Goal: Information Seeking & Learning: Learn about a topic

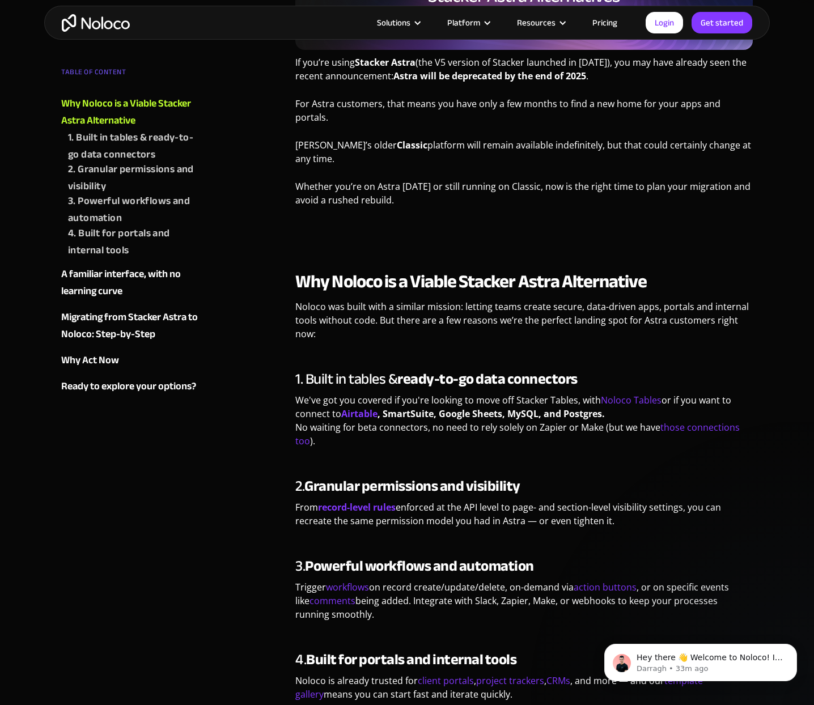
scroll to position [378, 0]
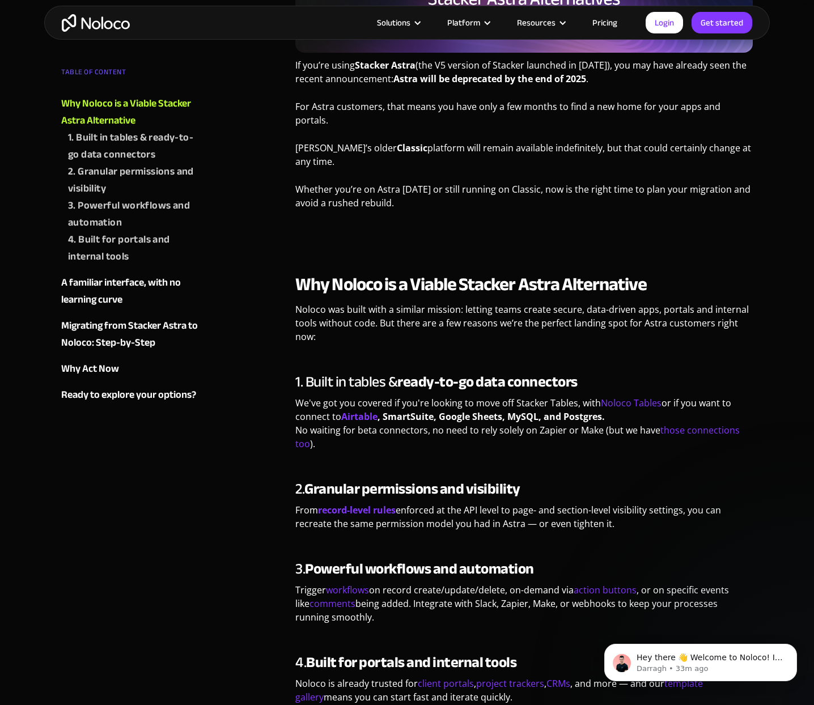
drag, startPoint x: 556, startPoint y: 618, endPoint x: 489, endPoint y: 312, distance: 313.3
click at [490, 321] on div "Why Noloco is a Viable Stacker Astra Alternative Noloco was built with a simila…" at bounding box center [523, 506] width 457 height 467
click at [489, 312] on p "Noloco was built with a similar mission: letting teams create secure, data-driv…" at bounding box center [523, 327] width 457 height 49
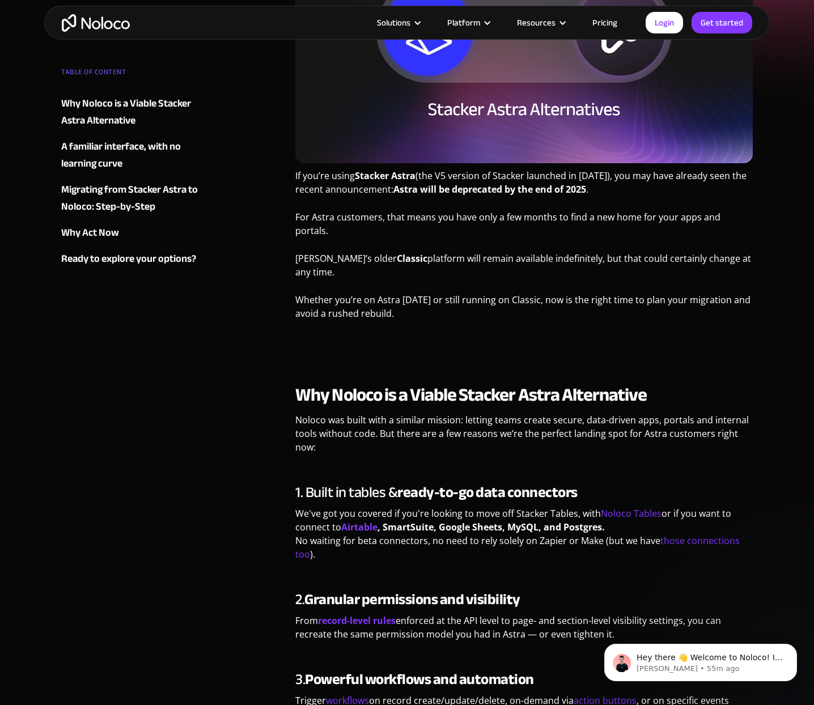
scroll to position [269, 0]
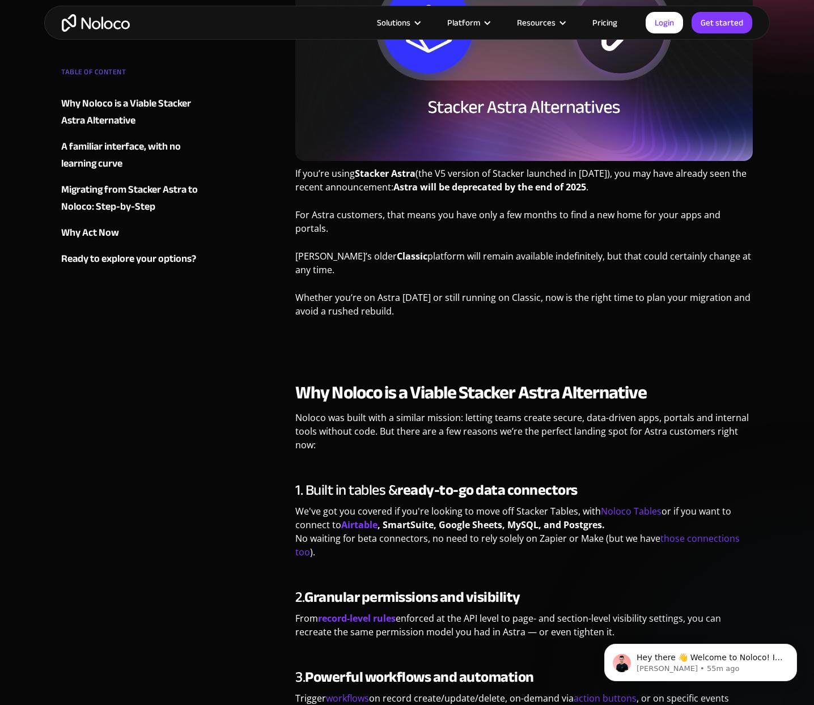
click at [437, 488] on strong "ready-to-go data connectors" at bounding box center [487, 490] width 180 height 28
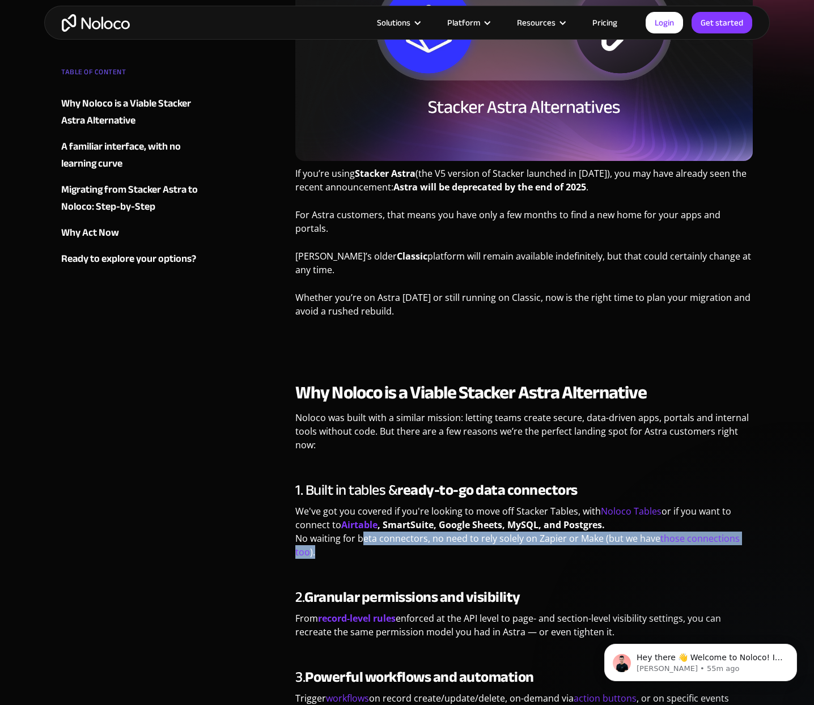
click at [364, 535] on p "We've got you covered if you're looking to move off Stacker Tables, with Noloco…" at bounding box center [523, 536] width 457 height 63
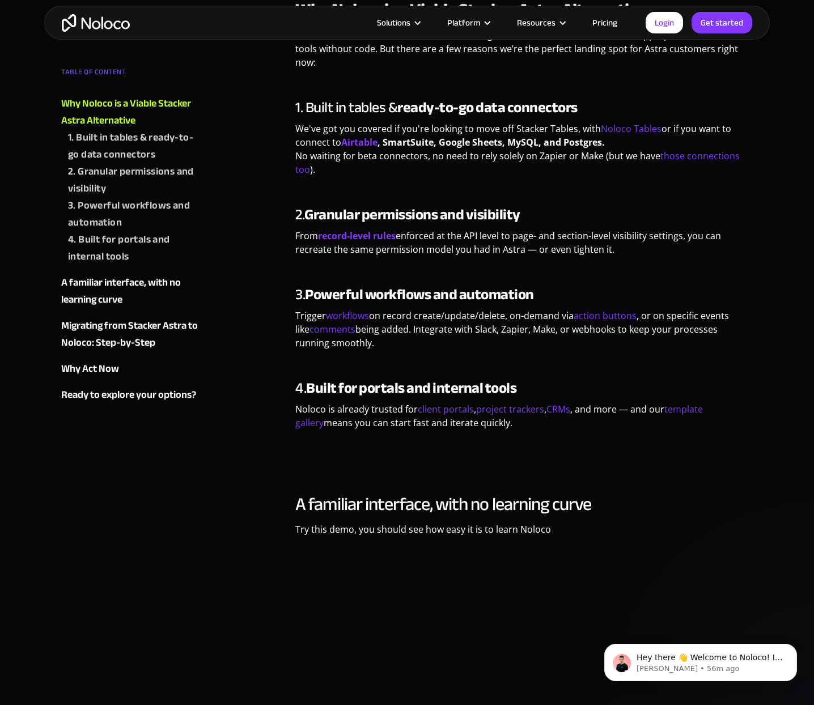
scroll to position [654, 0]
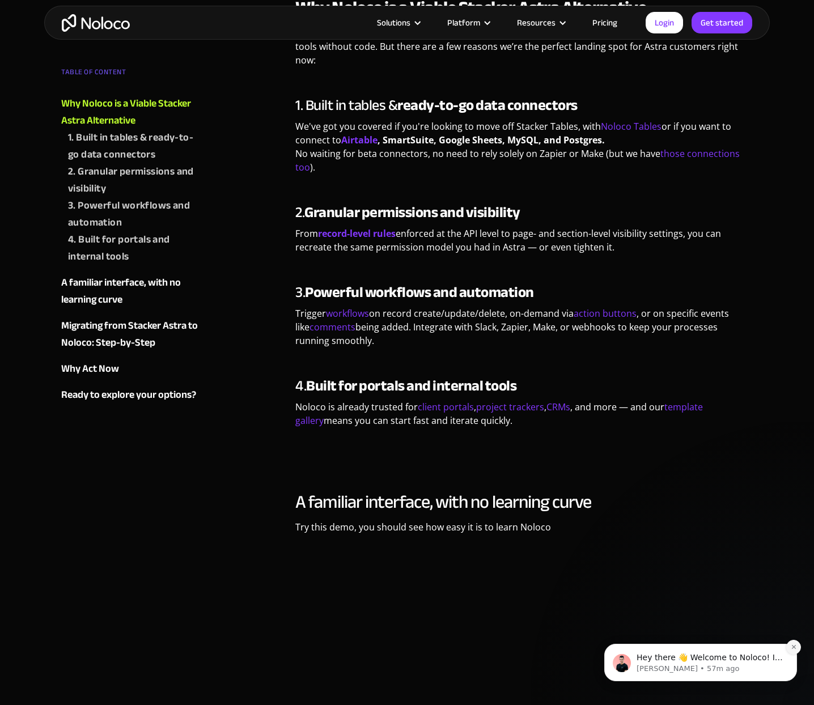
click at [790, 648] on button "Dismiss notification" at bounding box center [793, 647] width 15 height 15
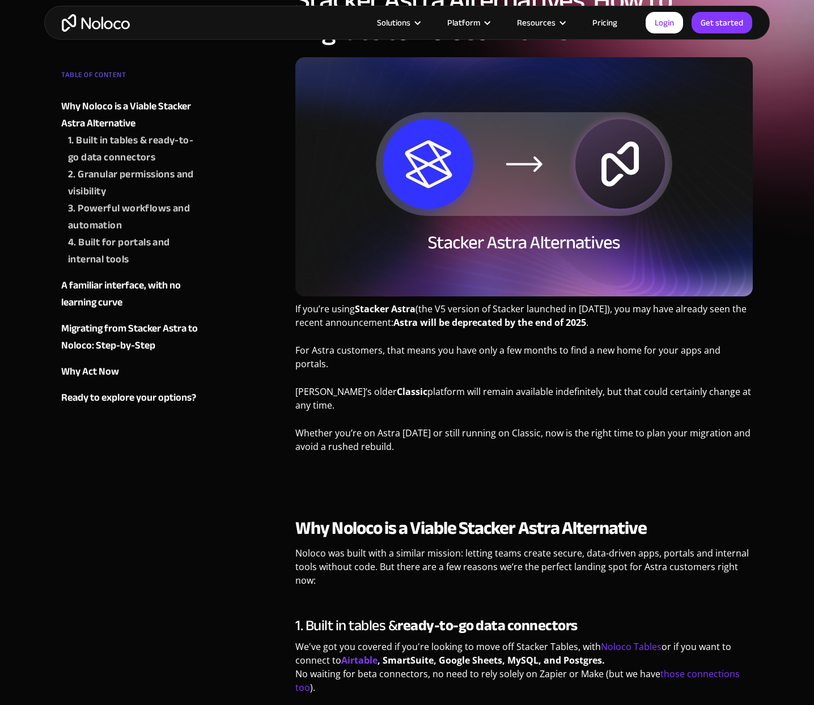
scroll to position [0, 0]
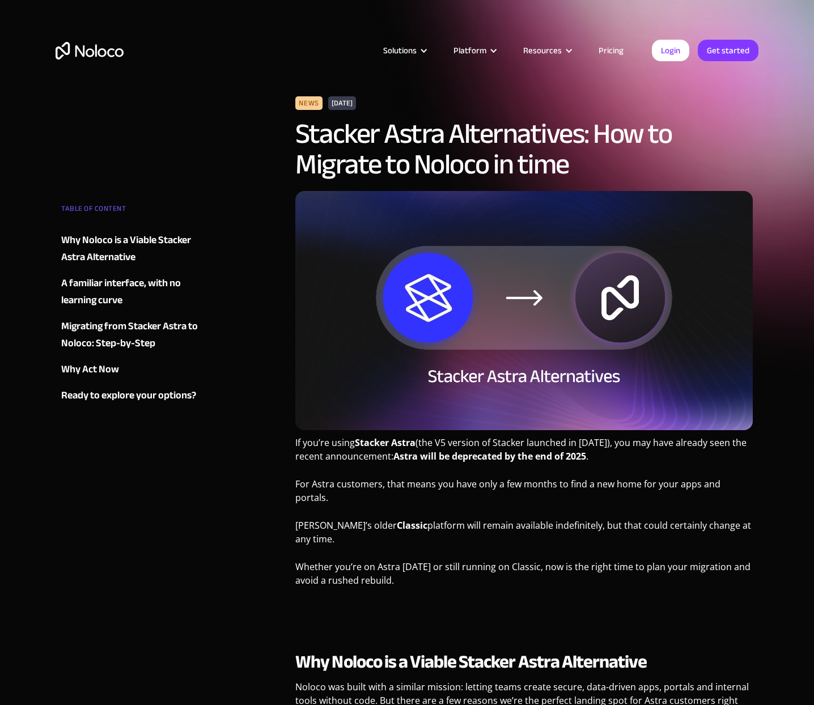
click at [610, 48] on link "Pricing" at bounding box center [610, 50] width 53 height 15
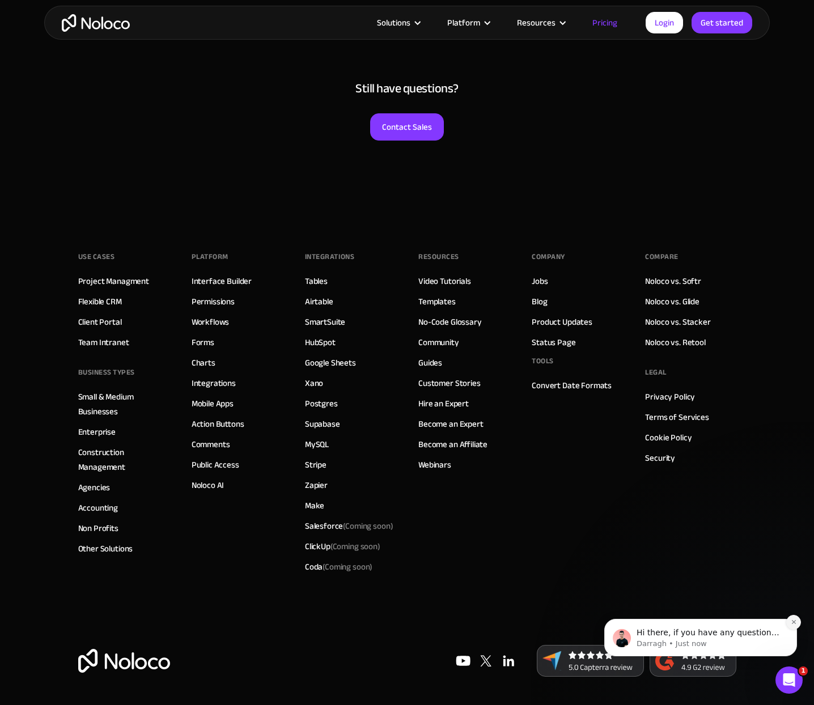
click at [793, 626] on button "Dismiss notification" at bounding box center [793, 622] width 15 height 15
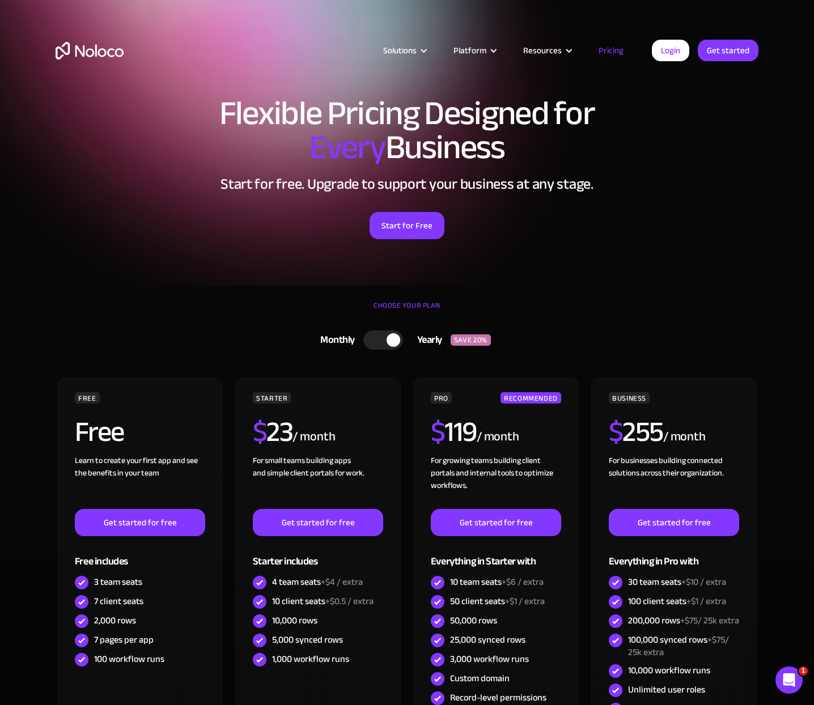
click at [101, 57] on img "home" at bounding box center [90, 51] width 68 height 18
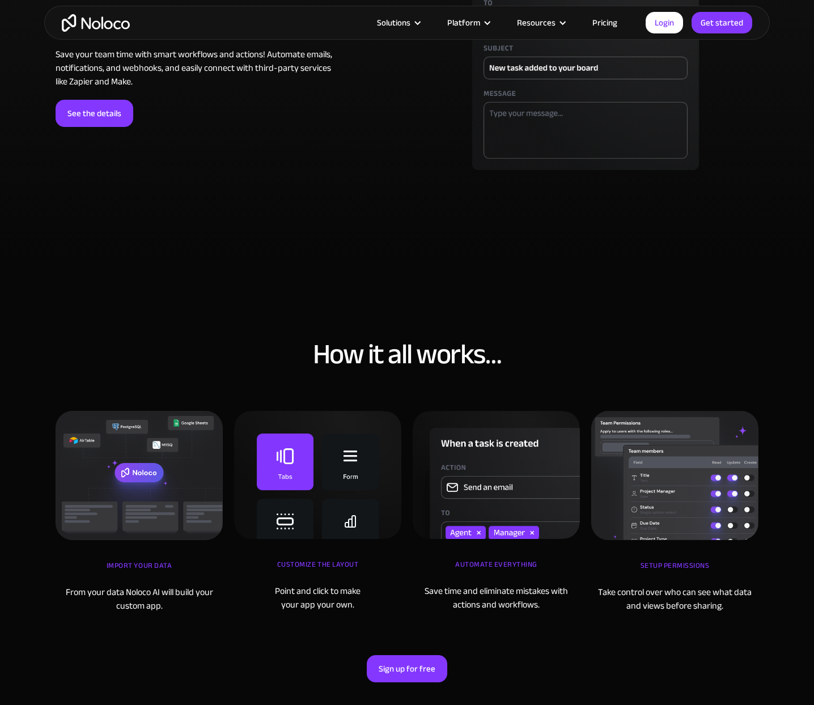
scroll to position [3340, 0]
